Goal: Task Accomplishment & Management: Manage account settings

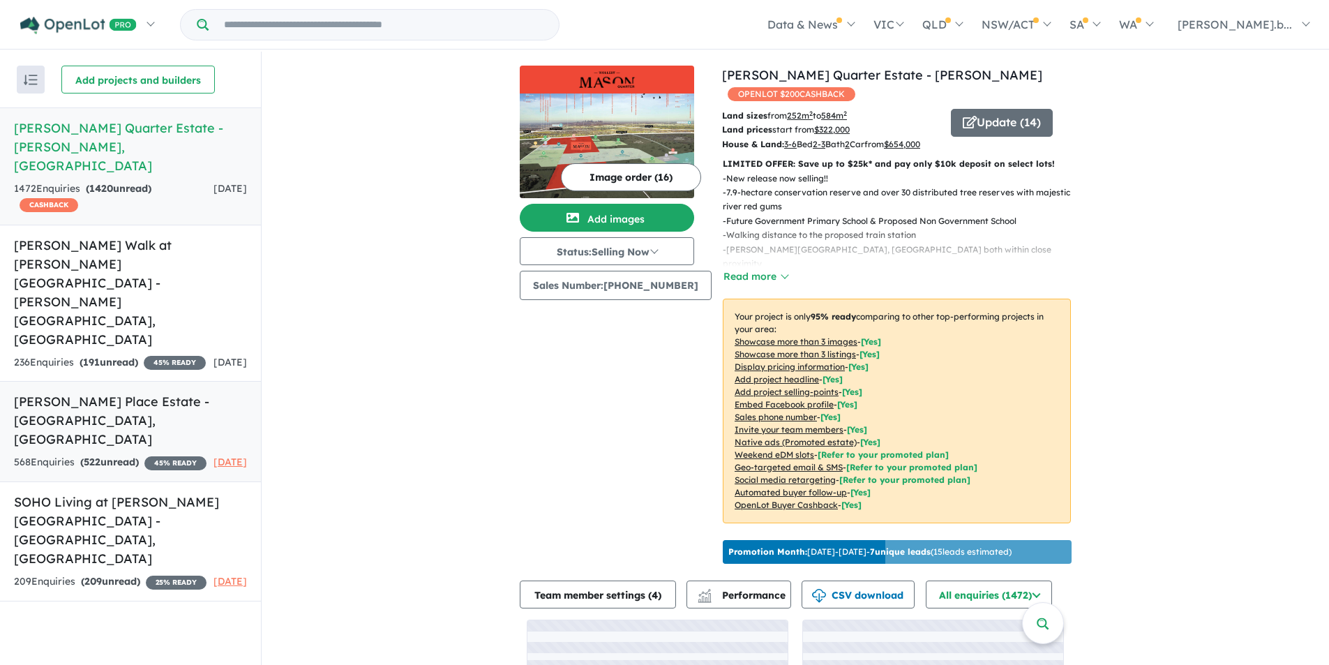
click at [131, 456] on strong "( 522 unread)" at bounding box center [109, 462] width 59 height 13
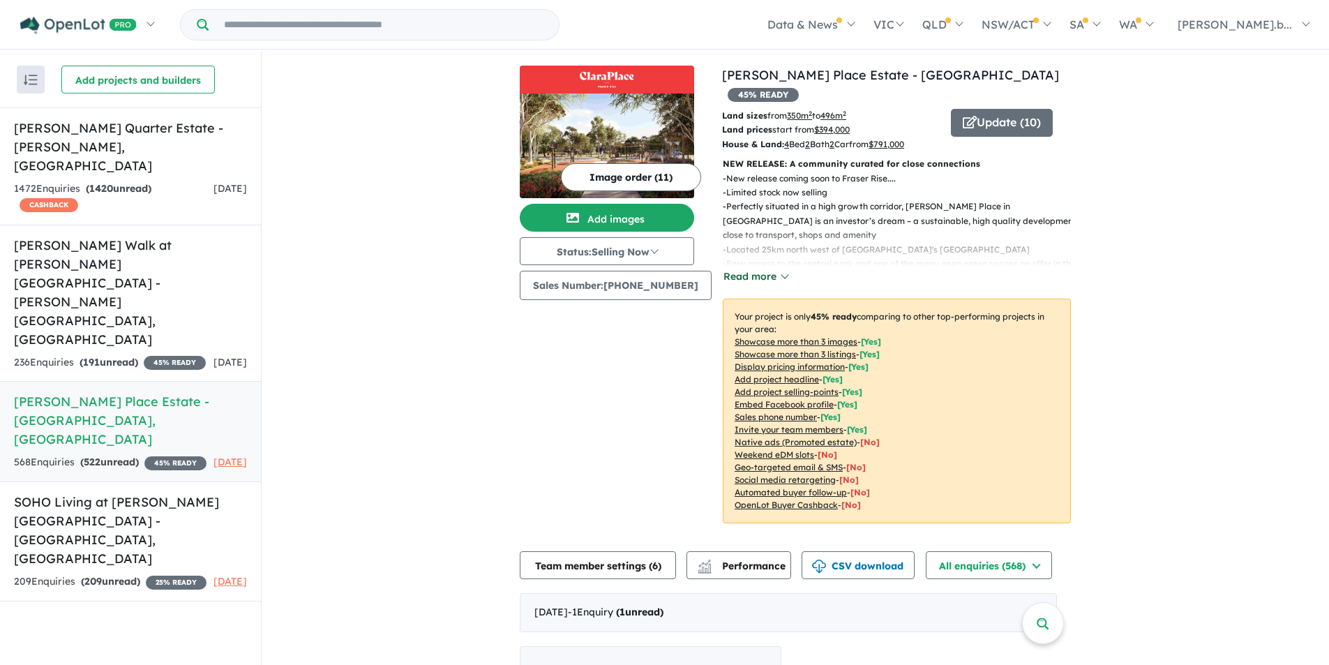
click at [777, 269] on button "Read more" at bounding box center [756, 277] width 66 height 16
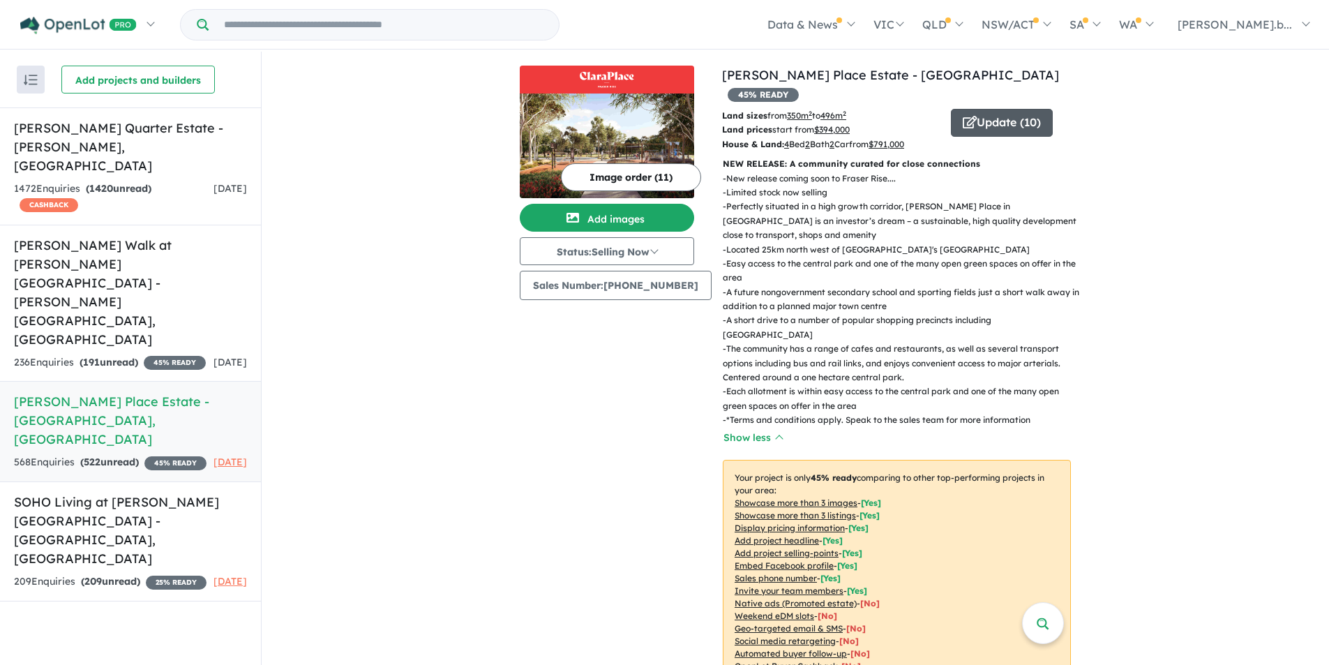
click at [979, 110] on button "Update ( 10 )" at bounding box center [1002, 123] width 102 height 28
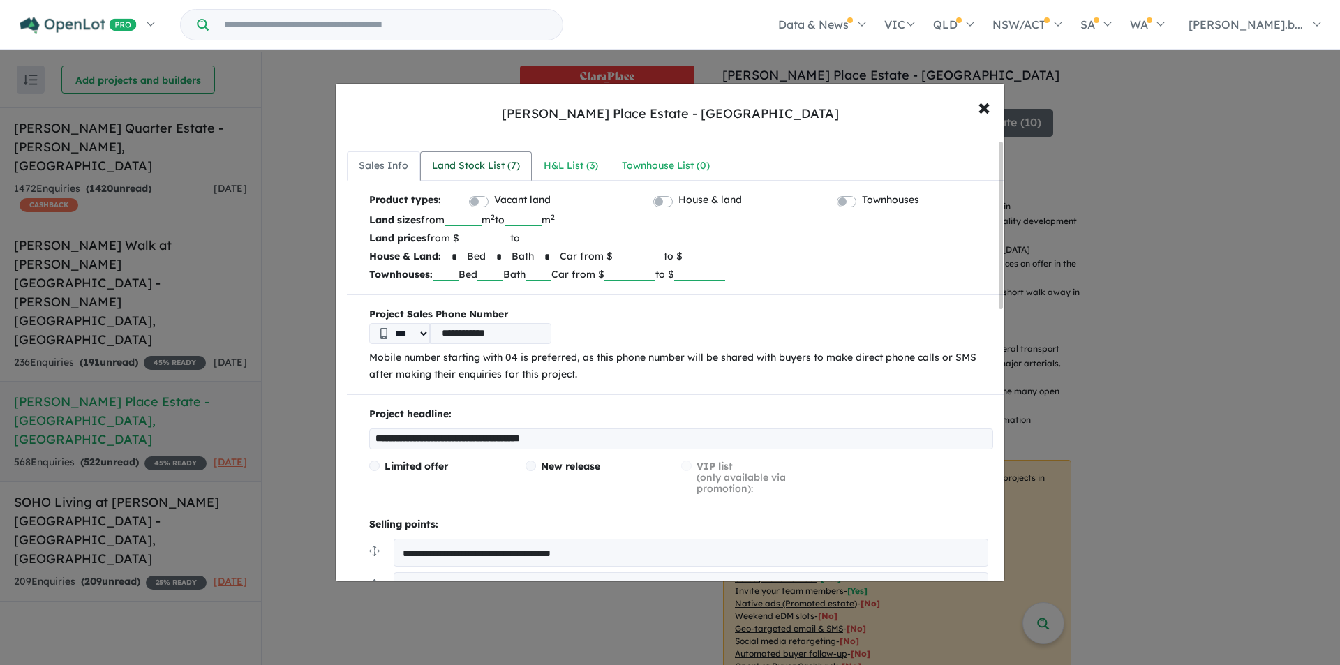
click at [478, 165] on div "Land Stock List ( 7 )" at bounding box center [476, 166] width 88 height 17
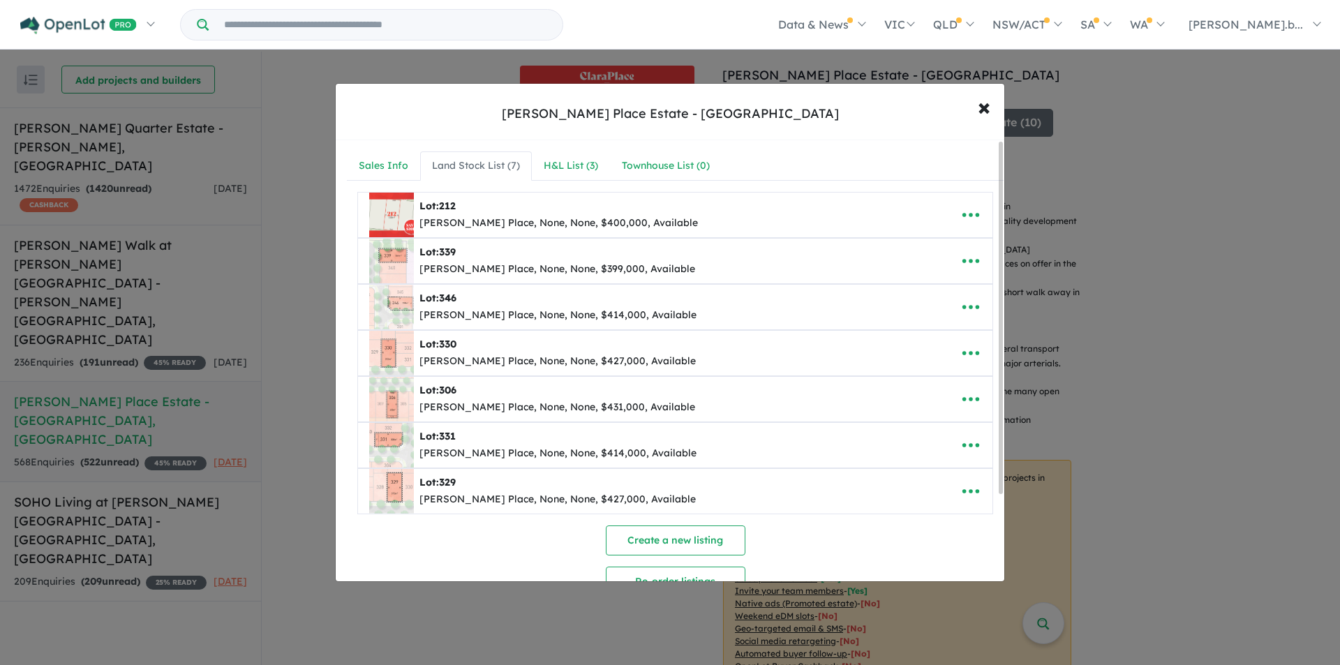
click at [401, 221] on img at bounding box center [391, 215] width 45 height 45
click at [440, 221] on div "[PERSON_NAME] Place, None, None, $400,000, Available" at bounding box center [558, 223] width 278 height 17
drag, startPoint x: 860, startPoint y: 223, endPoint x: 745, endPoint y: 223, distance: 115.8
click at [856, 223] on div "Lot: [STREET_ADDRESS][PERSON_NAME], None, None, $400,000, Available" at bounding box center [653, 215] width 569 height 45
click at [399, 221] on img at bounding box center [391, 215] width 45 height 45
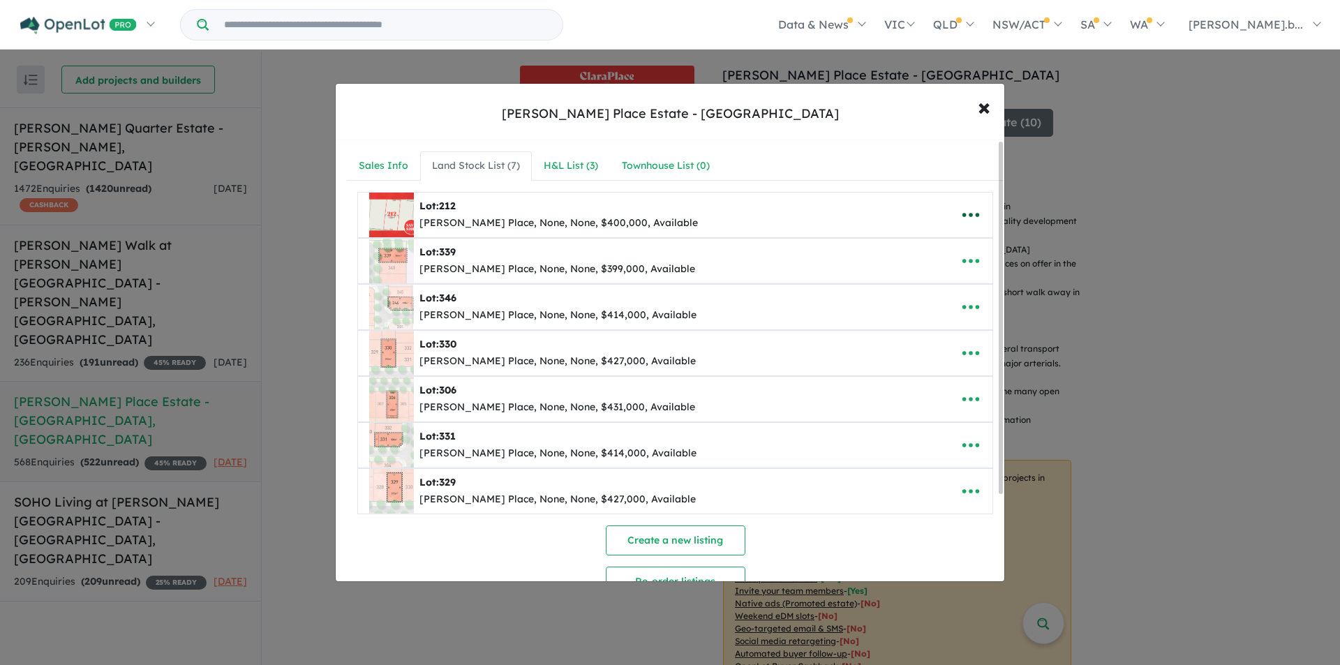
click at [969, 216] on icon "button" at bounding box center [970, 214] width 21 height 21
click at [946, 257] on link "Edit" at bounding box center [939, 249] width 103 height 32
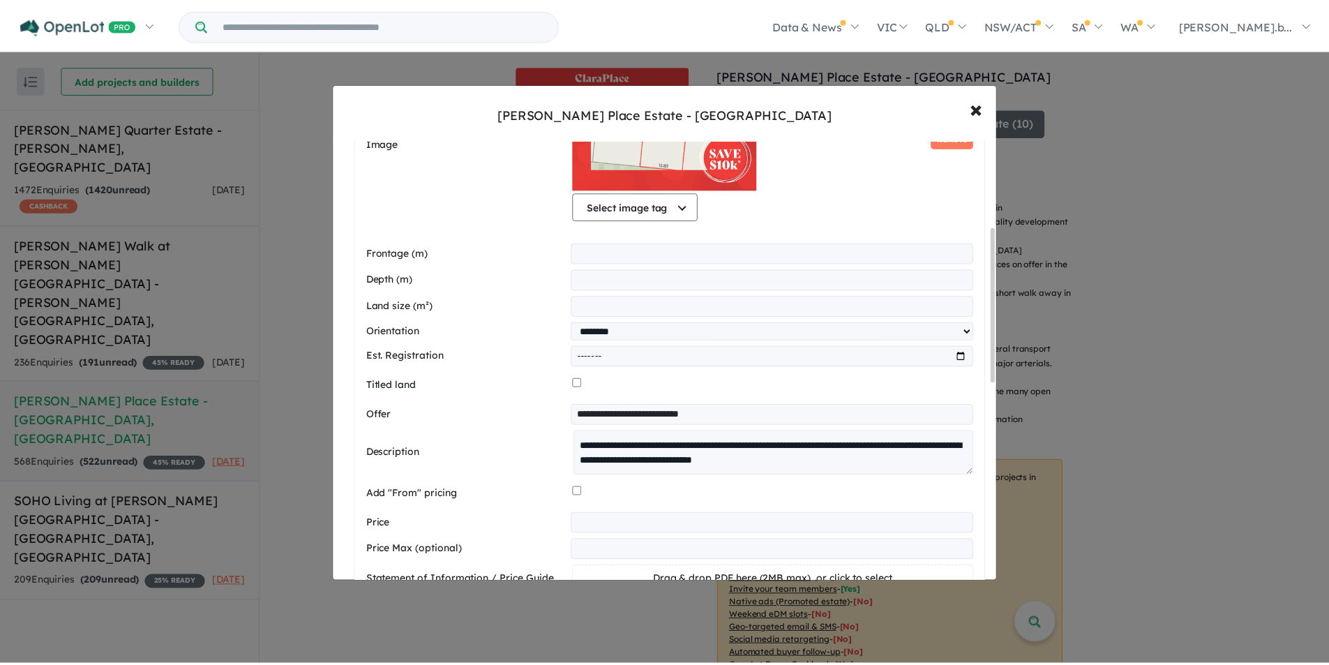
scroll to position [70, 0]
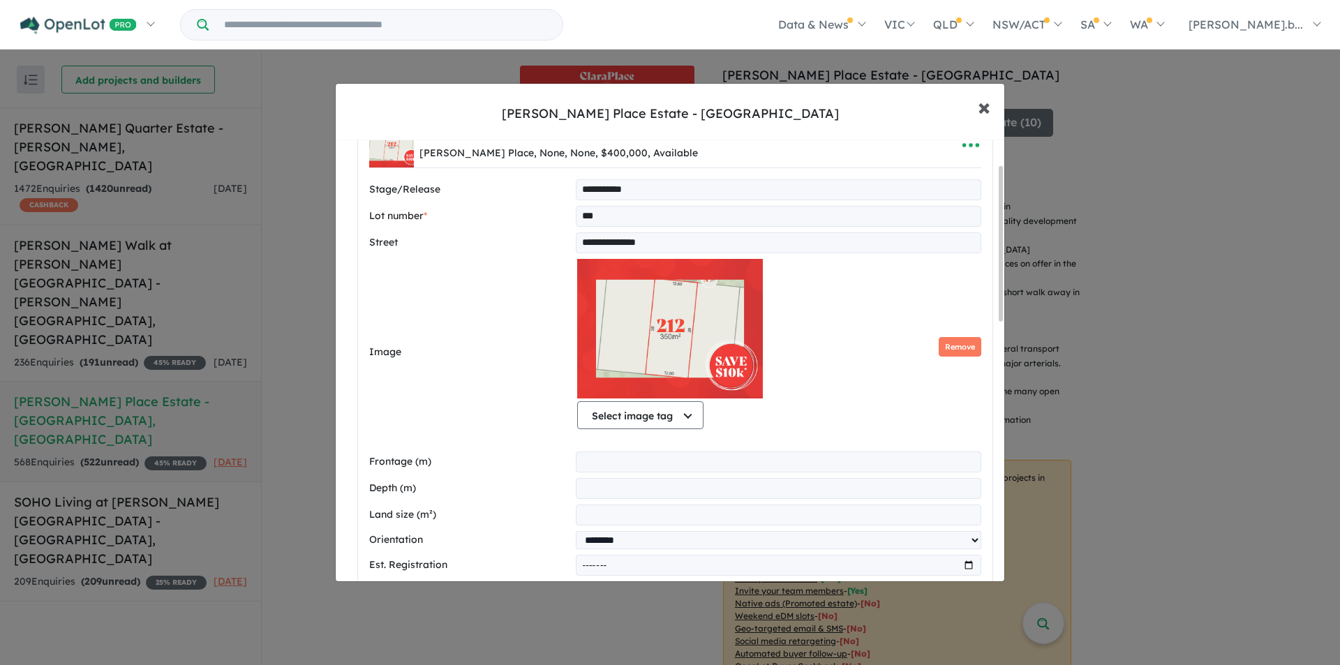
click at [987, 109] on span "×" at bounding box center [984, 106] width 13 height 30
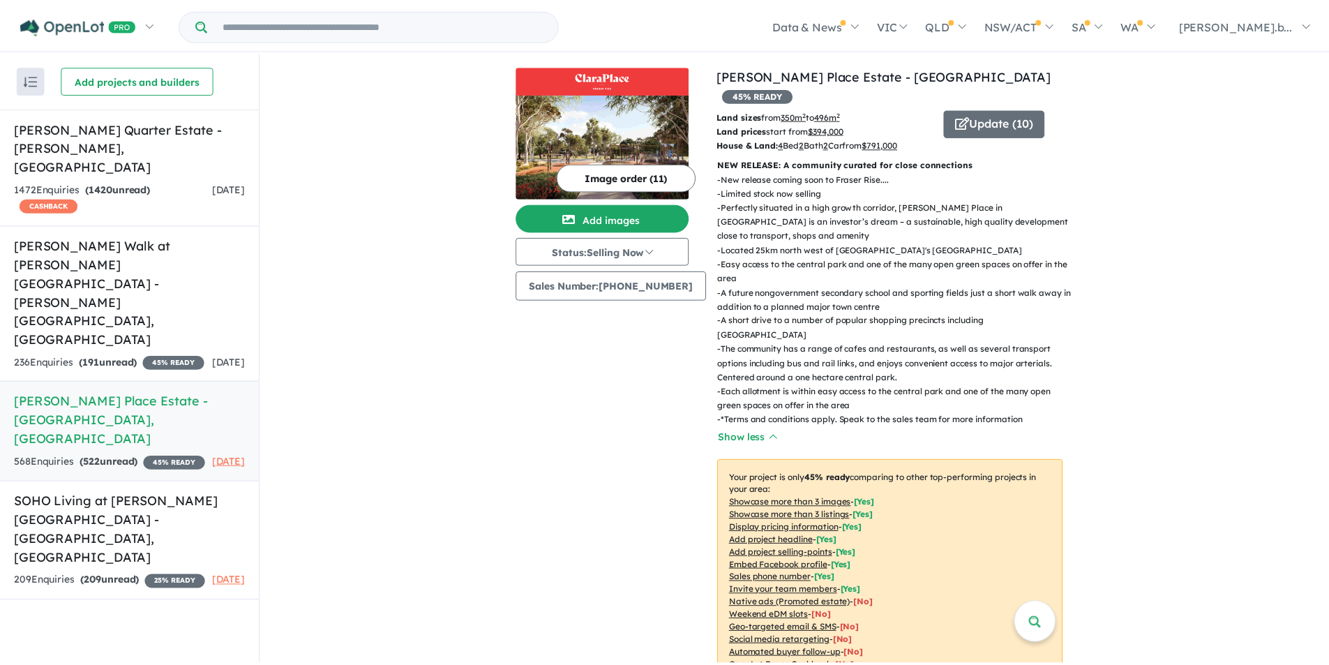
scroll to position [0, 0]
